Goal: Navigation & Orientation: Find specific page/section

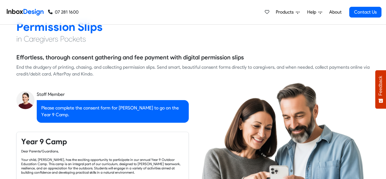
checkbox input "true"
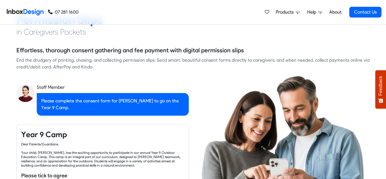
checkbox input "true"
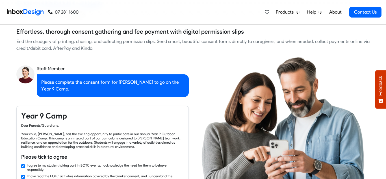
checkbox input "true"
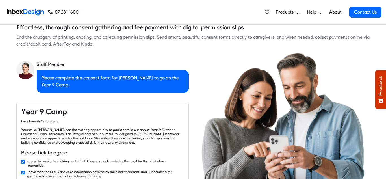
checkbox input "true"
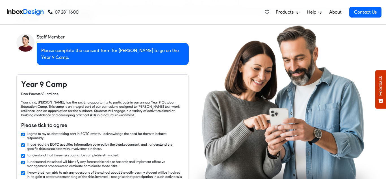
checkbox input "true"
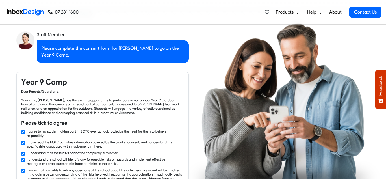
checkbox input "true"
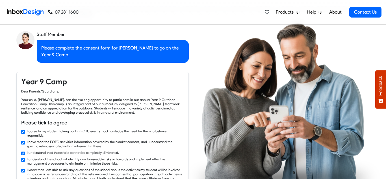
scroll to position [486, 0]
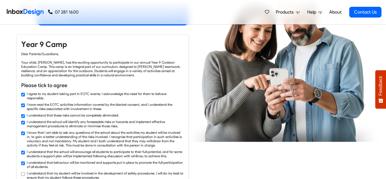
checkbox input "true"
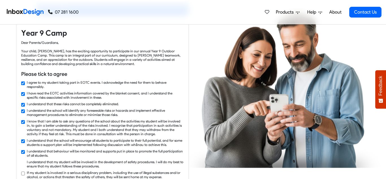
checkbox input "true"
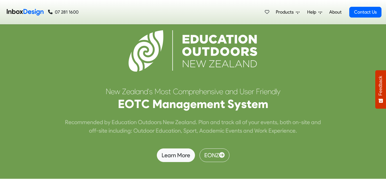
scroll to position [1481, 0]
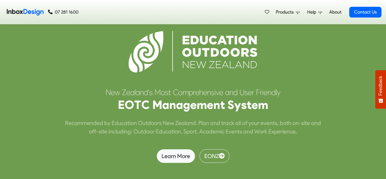
click at [132, 1] on div "Products Mobile APP Free Webinars & Training Browse all Features Login Help Sup…" at bounding box center [229, 12] width 303 height 24
